Goal: Obtain resource: Download file/media

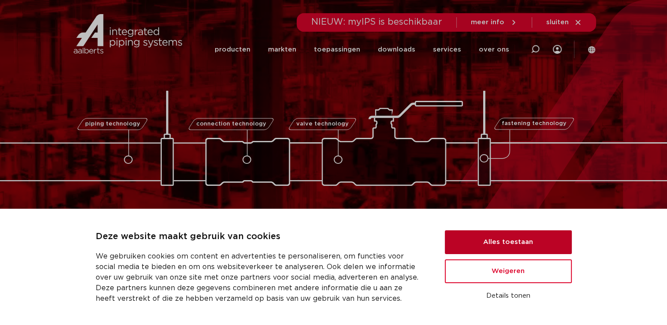
click at [493, 237] on button "Alles toestaan" at bounding box center [508, 243] width 127 height 24
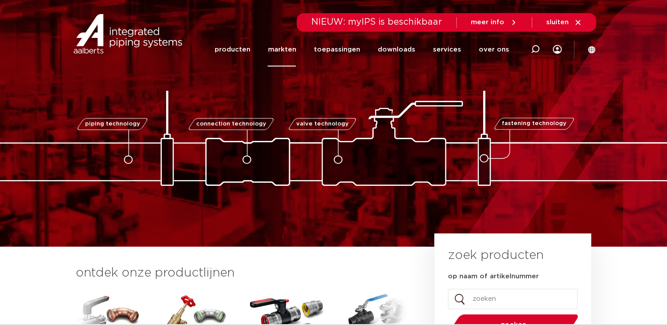
click at [295, 50] on link "markten" at bounding box center [282, 50] width 28 height 34
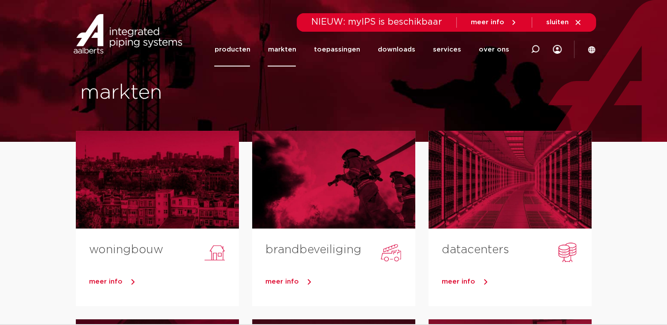
click at [231, 43] on link "producten" at bounding box center [232, 50] width 36 height 34
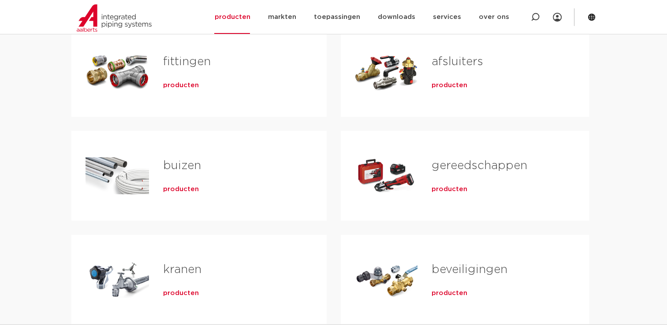
scroll to position [194, 0]
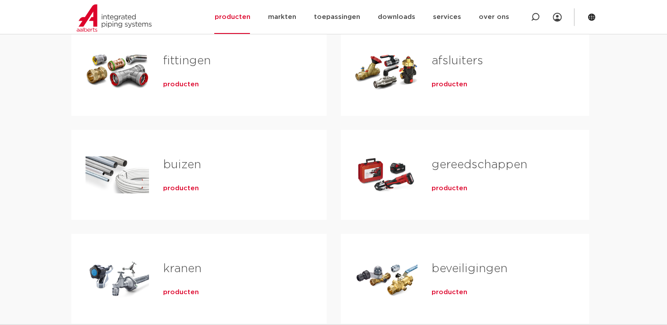
click at [176, 191] on span "producten" at bounding box center [181, 188] width 36 height 9
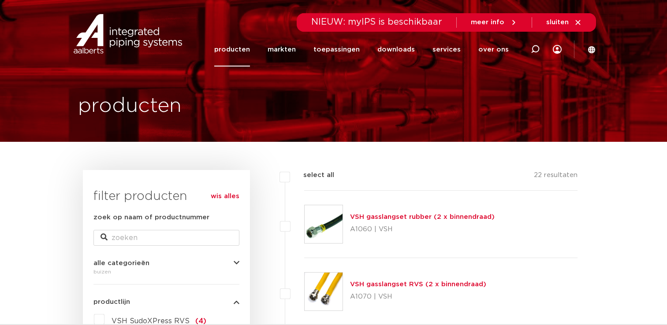
click at [176, 191] on h3 "filter producten" at bounding box center [166, 197] width 146 height 18
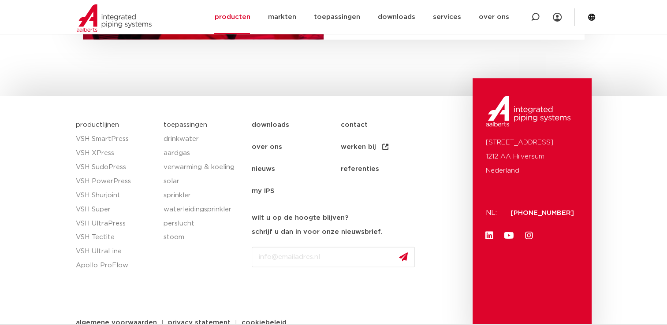
scroll to position [1869, 0]
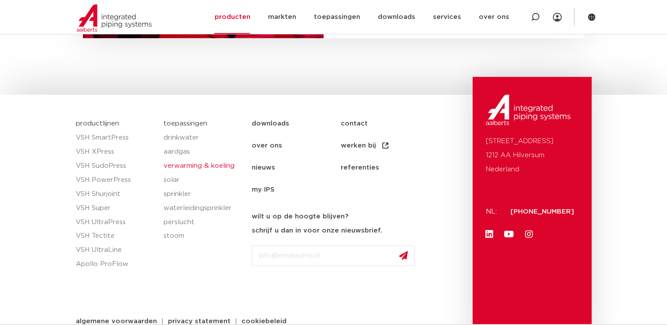
click at [226, 167] on link "verwarming & koeling" at bounding box center [203, 166] width 79 height 14
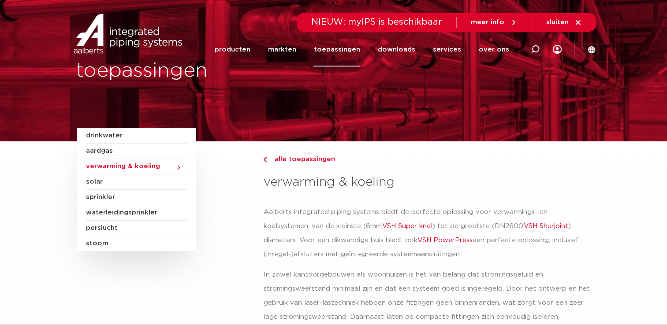
click at [250, 220] on div "drinkwater aardgas verwarming & koeling solar sprinkler waterleidingsprinkler […" at bounding box center [164, 189] width 175 height 123
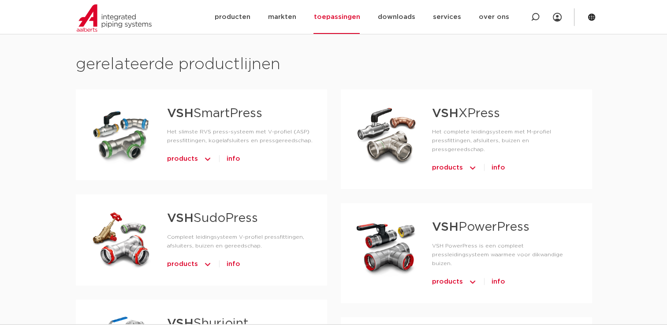
scroll to position [600, 0]
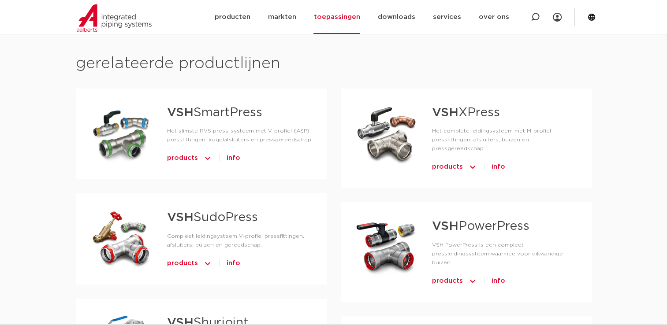
click at [214, 107] on link "VSH SmartPress" at bounding box center [214, 113] width 95 height 12
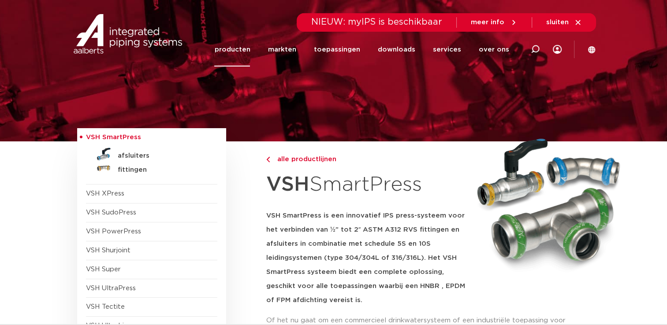
click at [394, 214] on strong "VSH SmartPress is een innovatief IPS press-systeem voor het verbinden van ½” to…" at bounding box center [365, 258] width 199 height 91
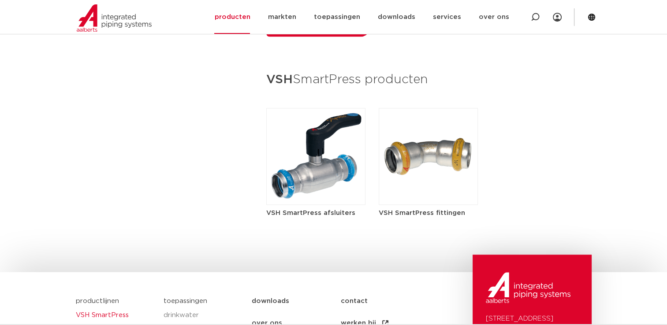
scroll to position [899, 0]
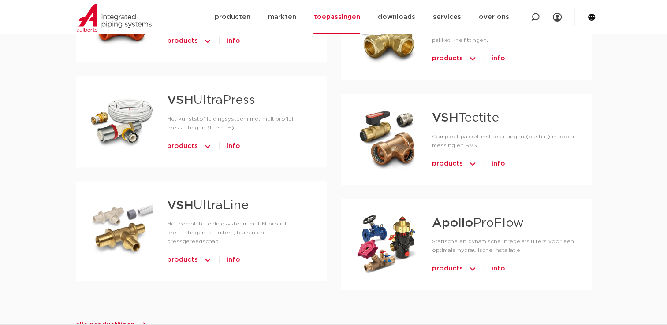
scroll to position [899, 0]
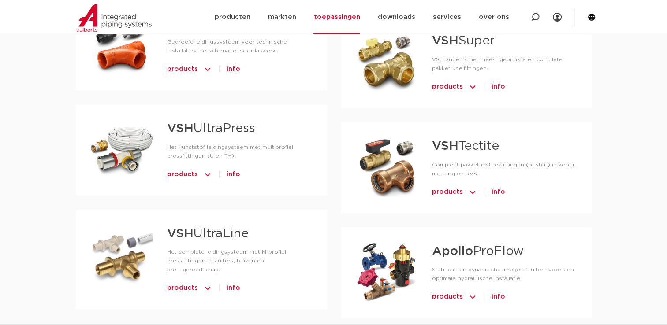
click at [198, 168] on span "products" at bounding box center [189, 175] width 45 height 14
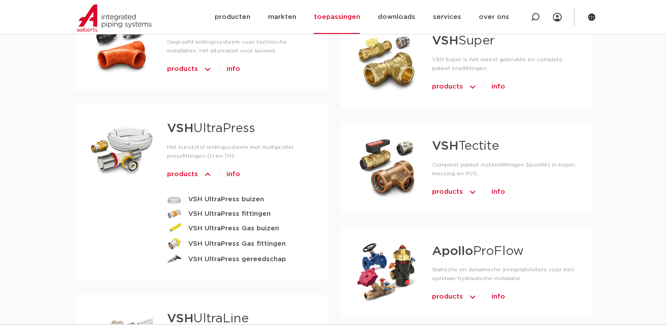
click at [212, 123] on link "VSH UltraPress" at bounding box center [211, 129] width 88 height 12
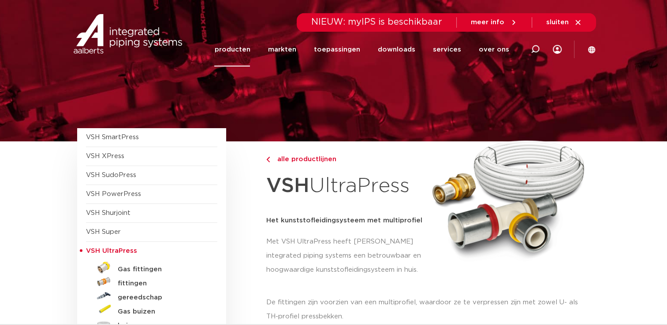
click at [394, 191] on h1 "VSH UltraPress" at bounding box center [346, 186] width 160 height 34
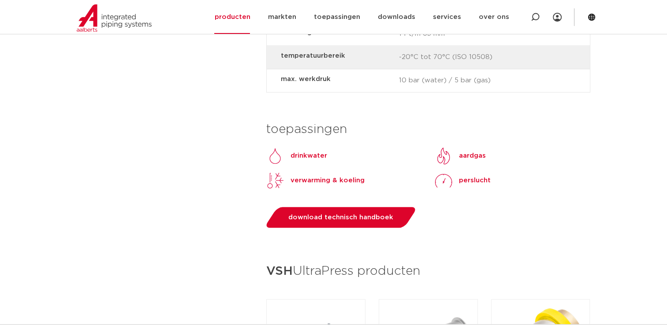
scroll to position [882, 0]
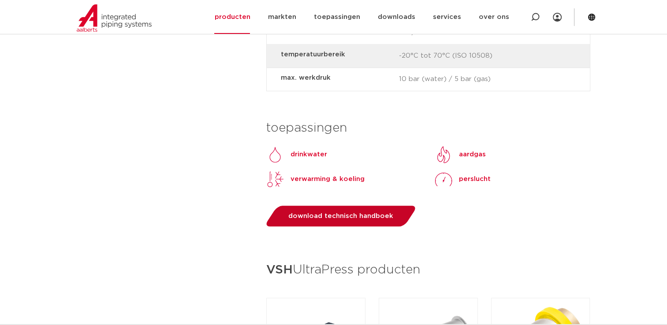
click at [394, 206] on link "download technisch handboek" at bounding box center [341, 216] width 154 height 21
